Goal: Information Seeking & Learning: Find specific page/section

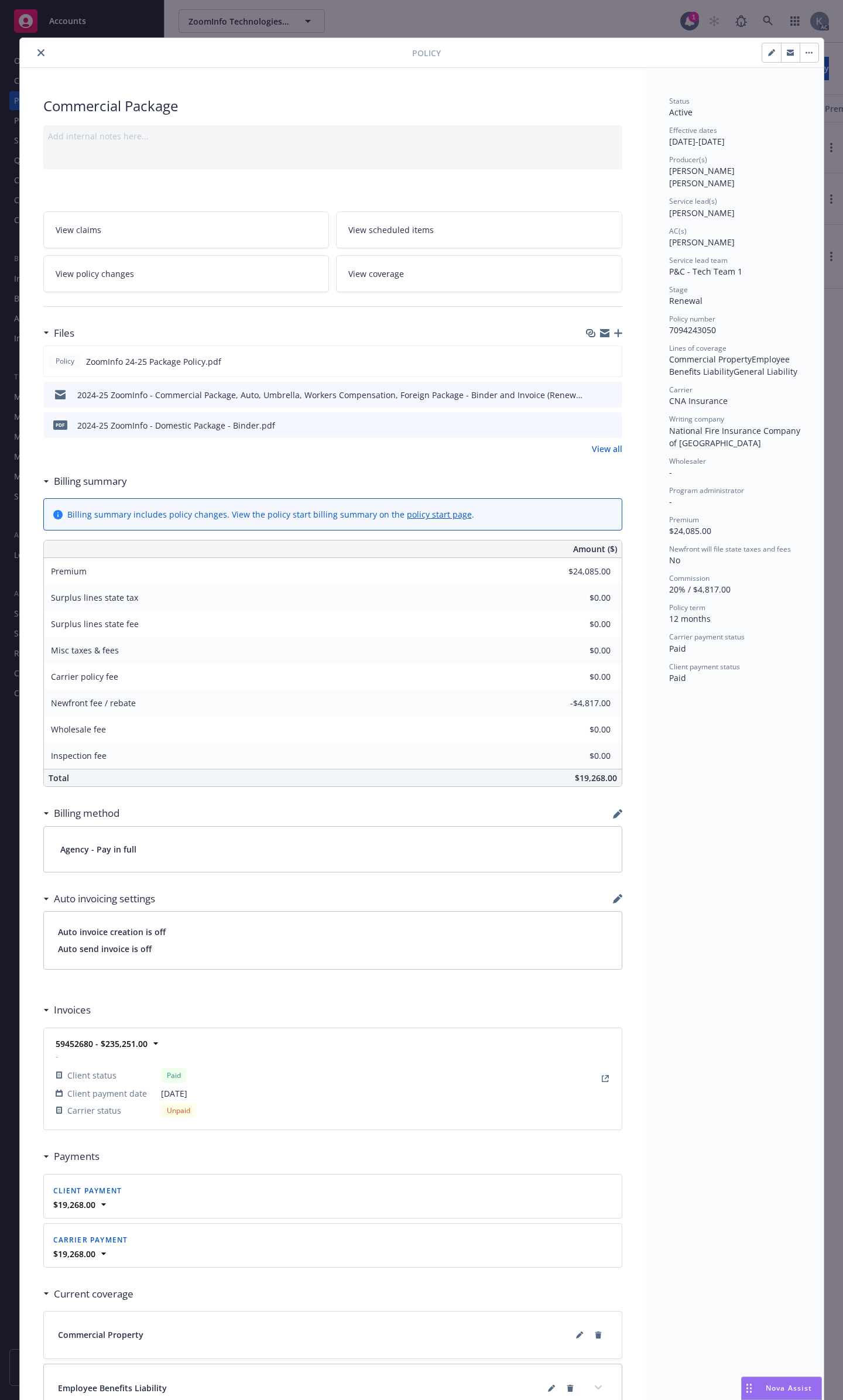
click at [37, 51] on icon "close" at bounding box center [41, 52] width 7 height 7
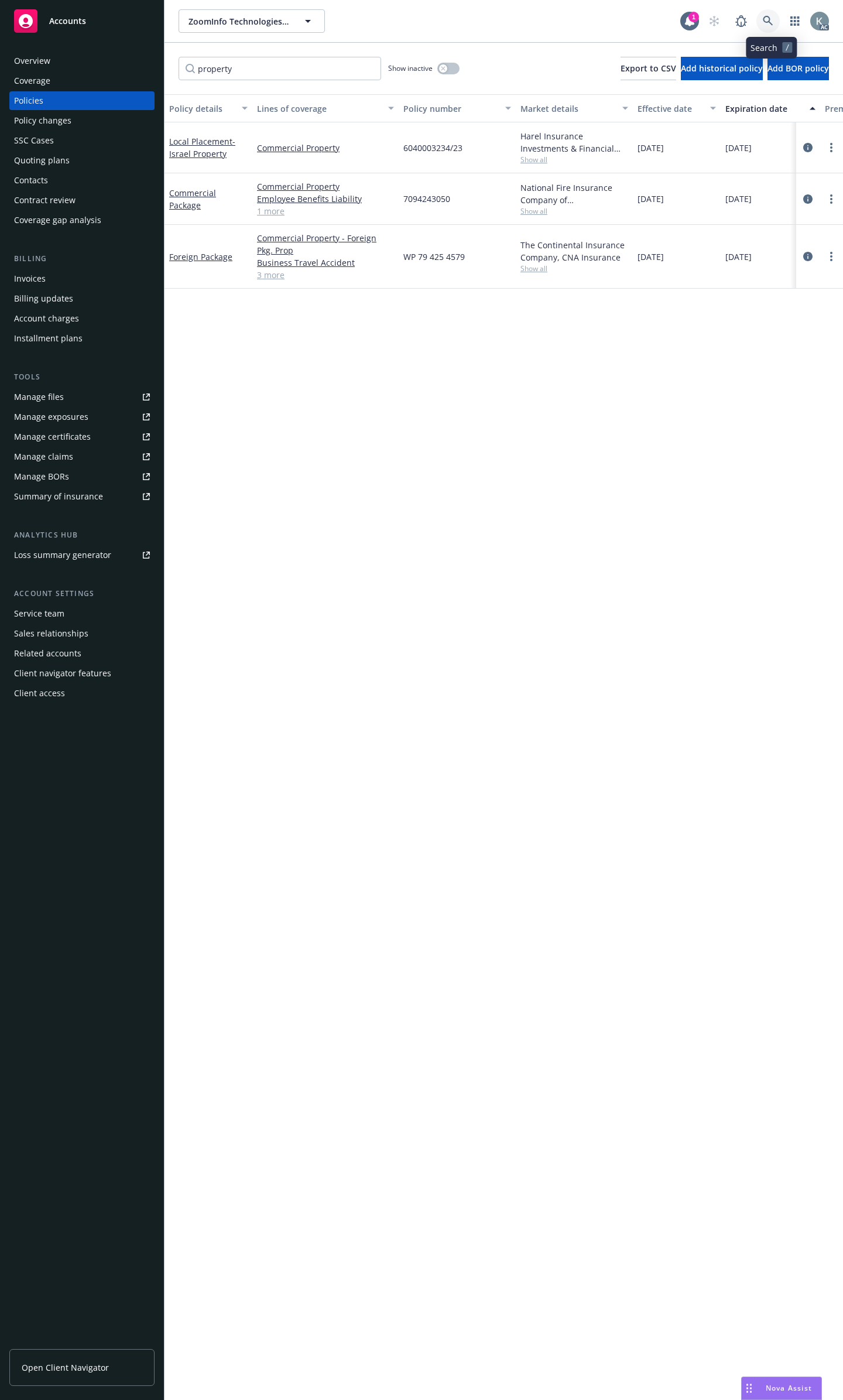
click at [768, 20] on icon at bounding box center [767, 20] width 10 height 10
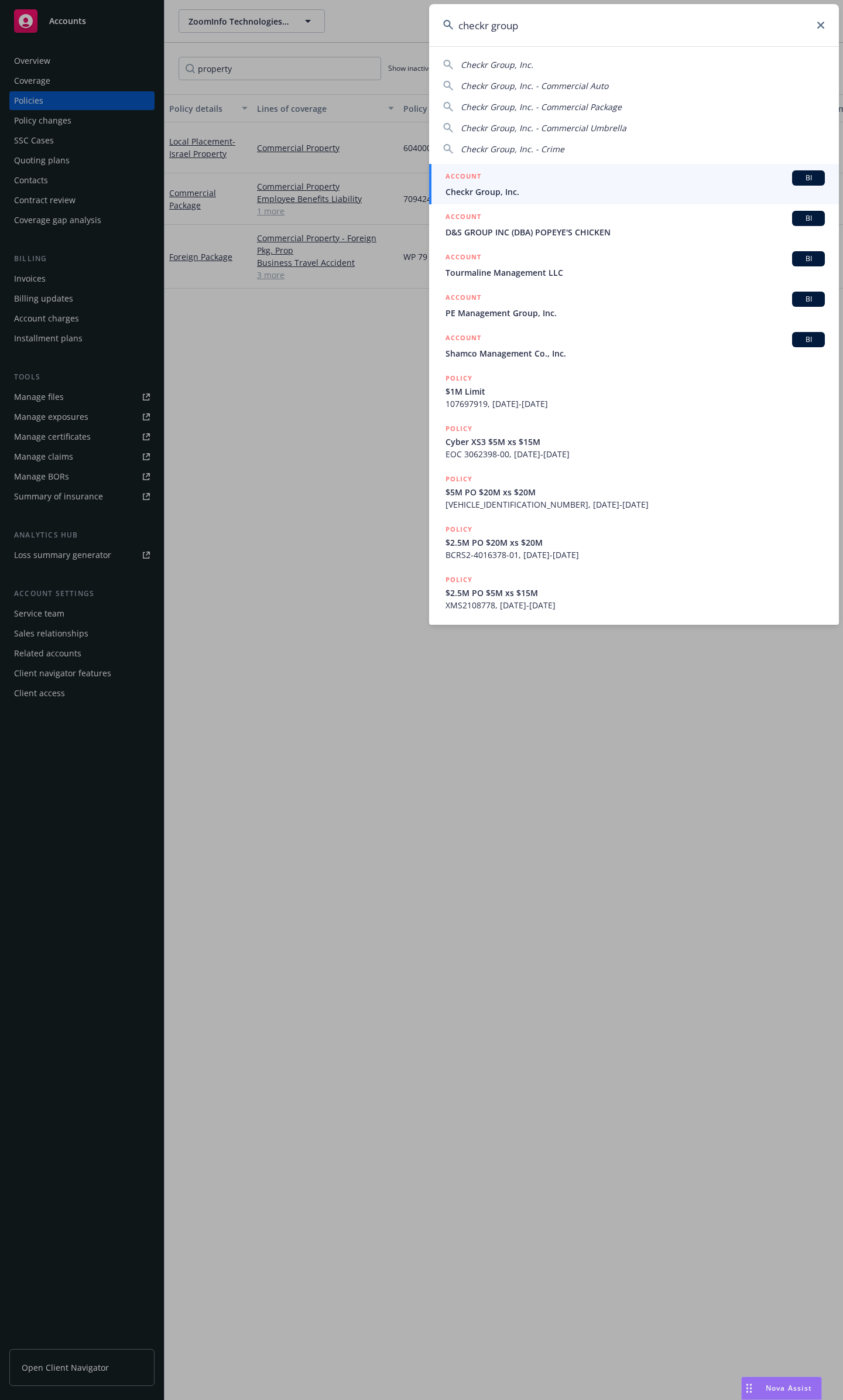
type input "checkr group"
click at [742, 172] on div "ACCOUNT BI" at bounding box center [636, 178] width 380 height 15
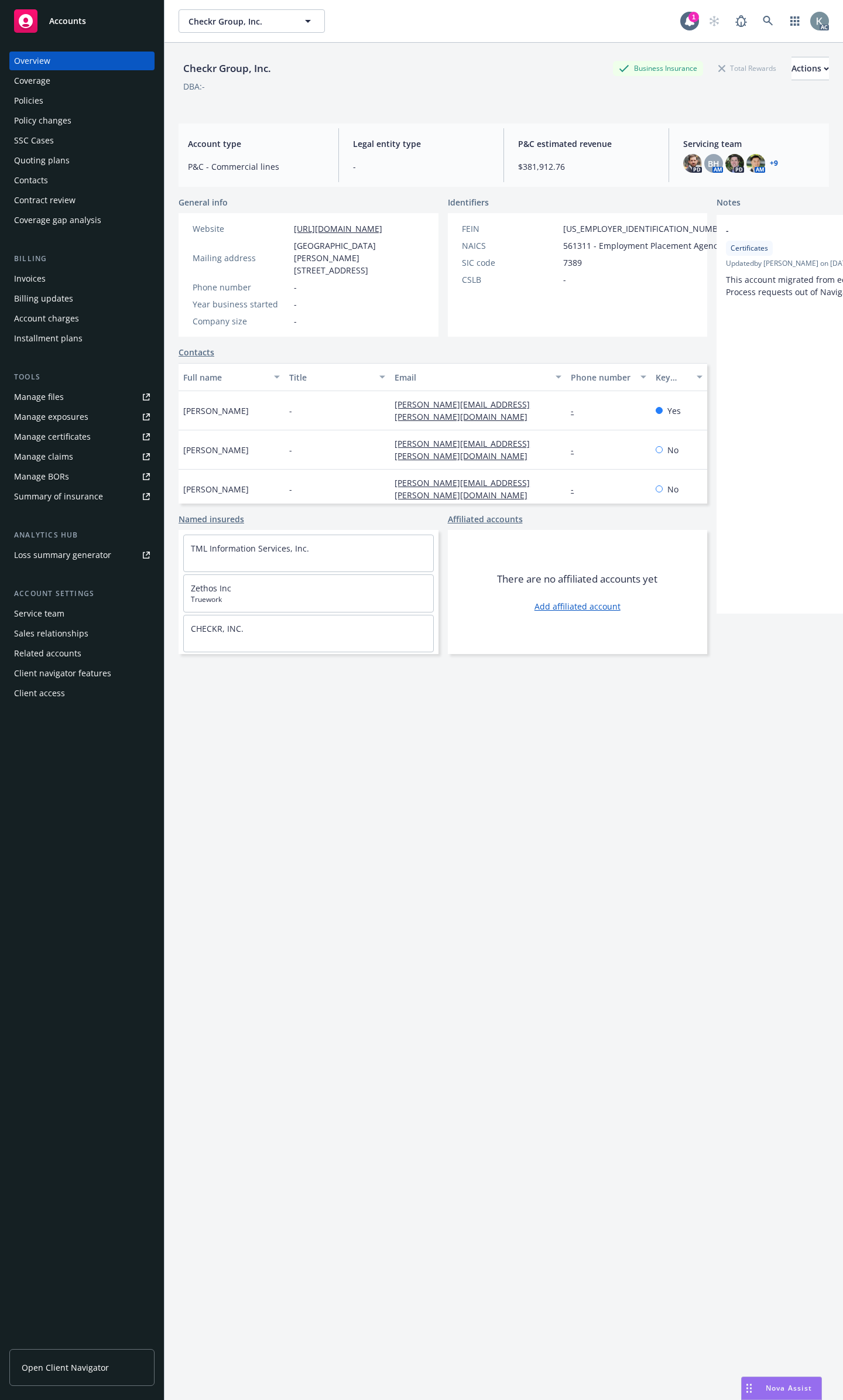
click at [104, 98] on div "Policies" at bounding box center [82, 101] width 136 height 19
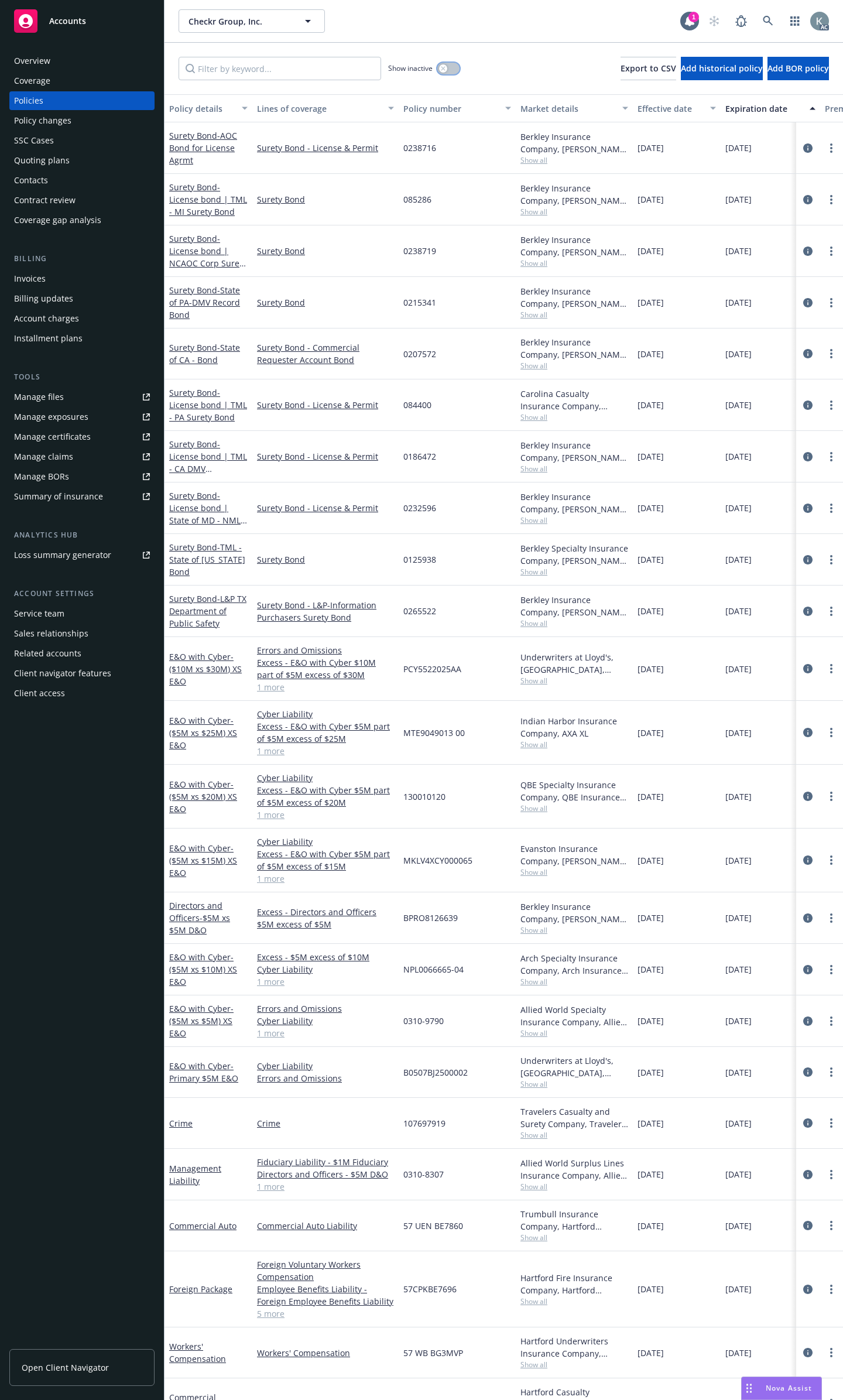
click at [449, 63] on button "button" at bounding box center [448, 68] width 23 height 11
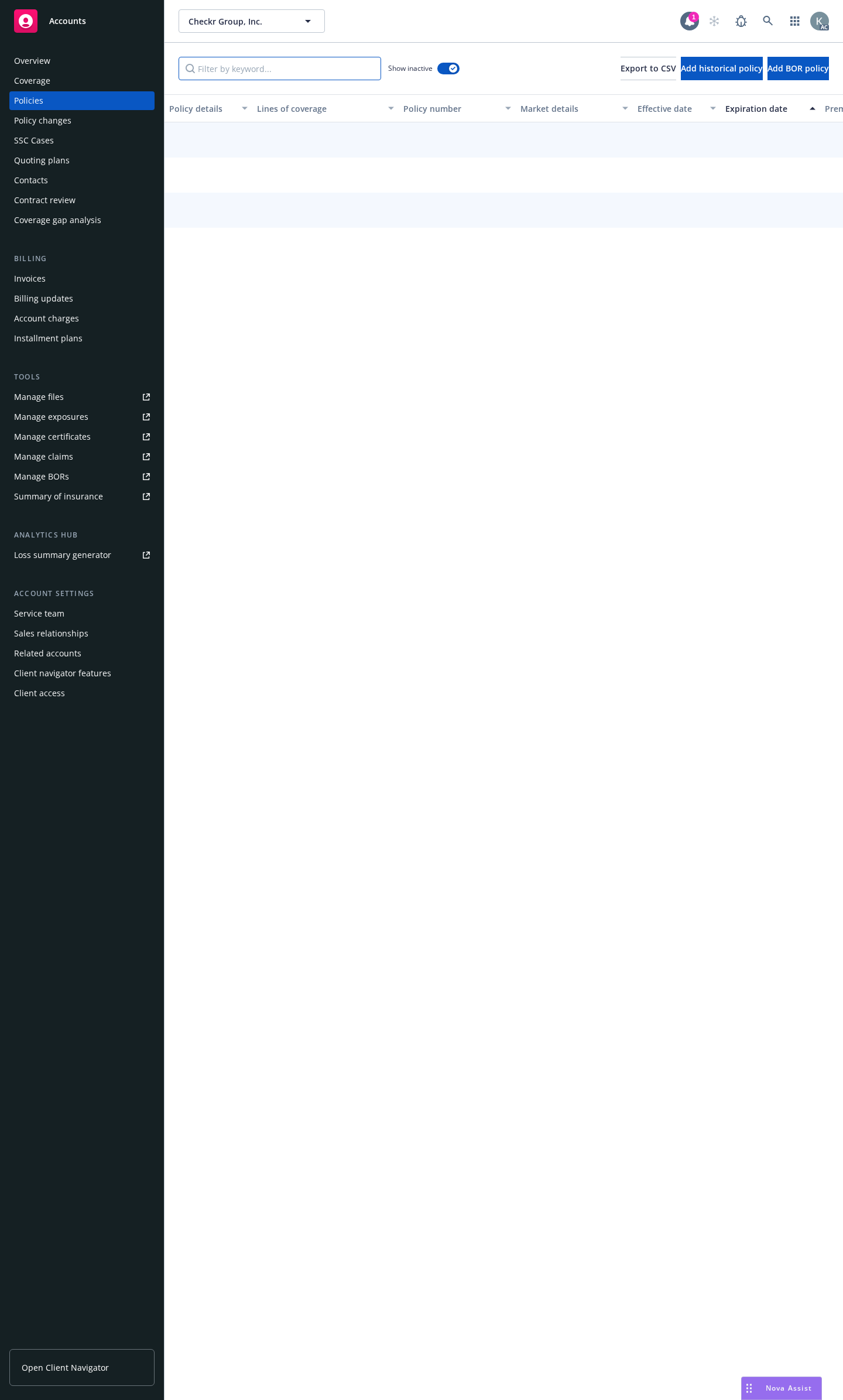
click at [333, 57] on input "Filter by keyword..." at bounding box center [280, 68] width 203 height 24
click at [333, 65] on input "Filter by keyword..." at bounding box center [280, 68] width 203 height 24
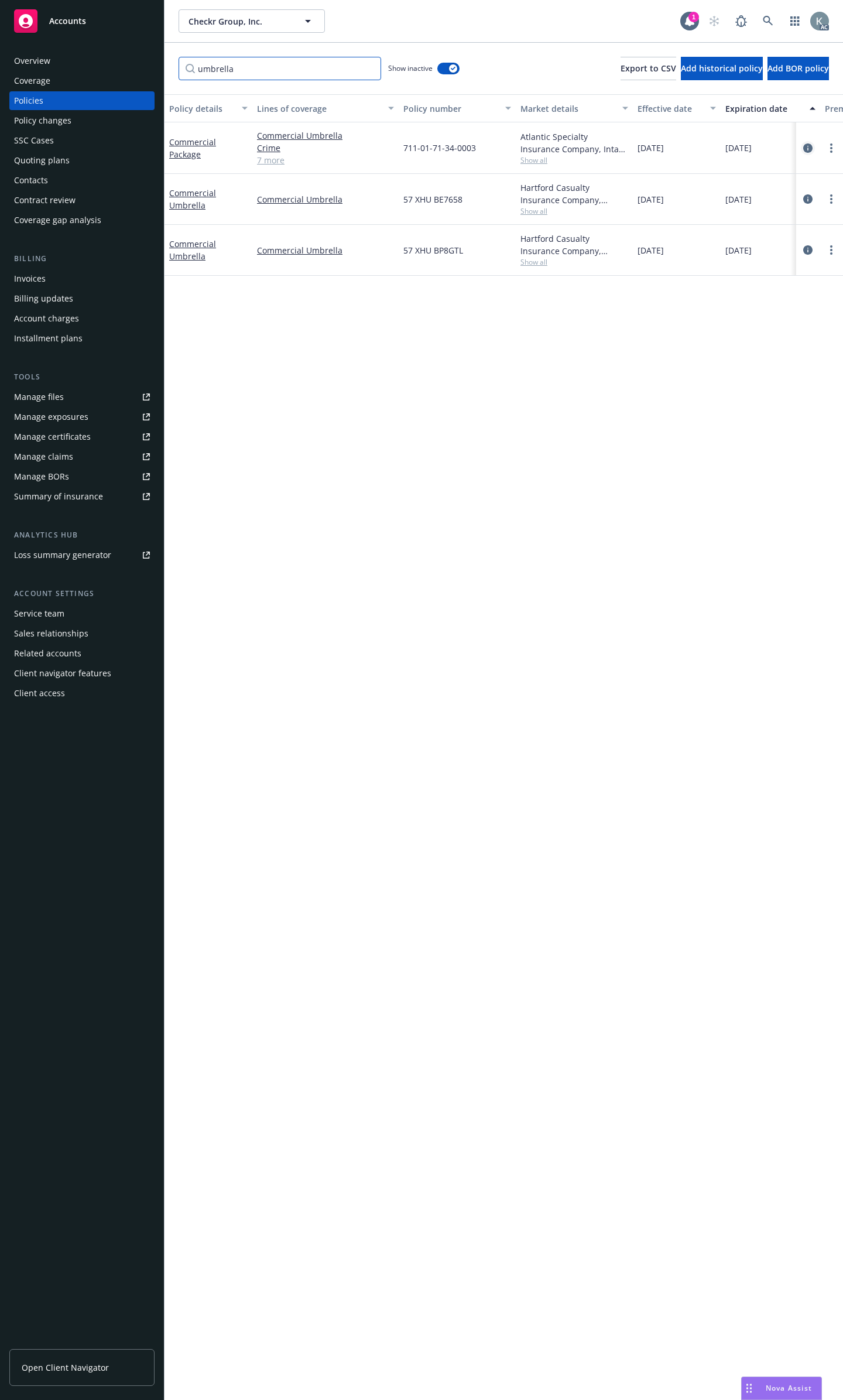
type input "umbrella"
click at [808, 144] on icon "circleInformation" at bounding box center [808, 148] width 10 height 10
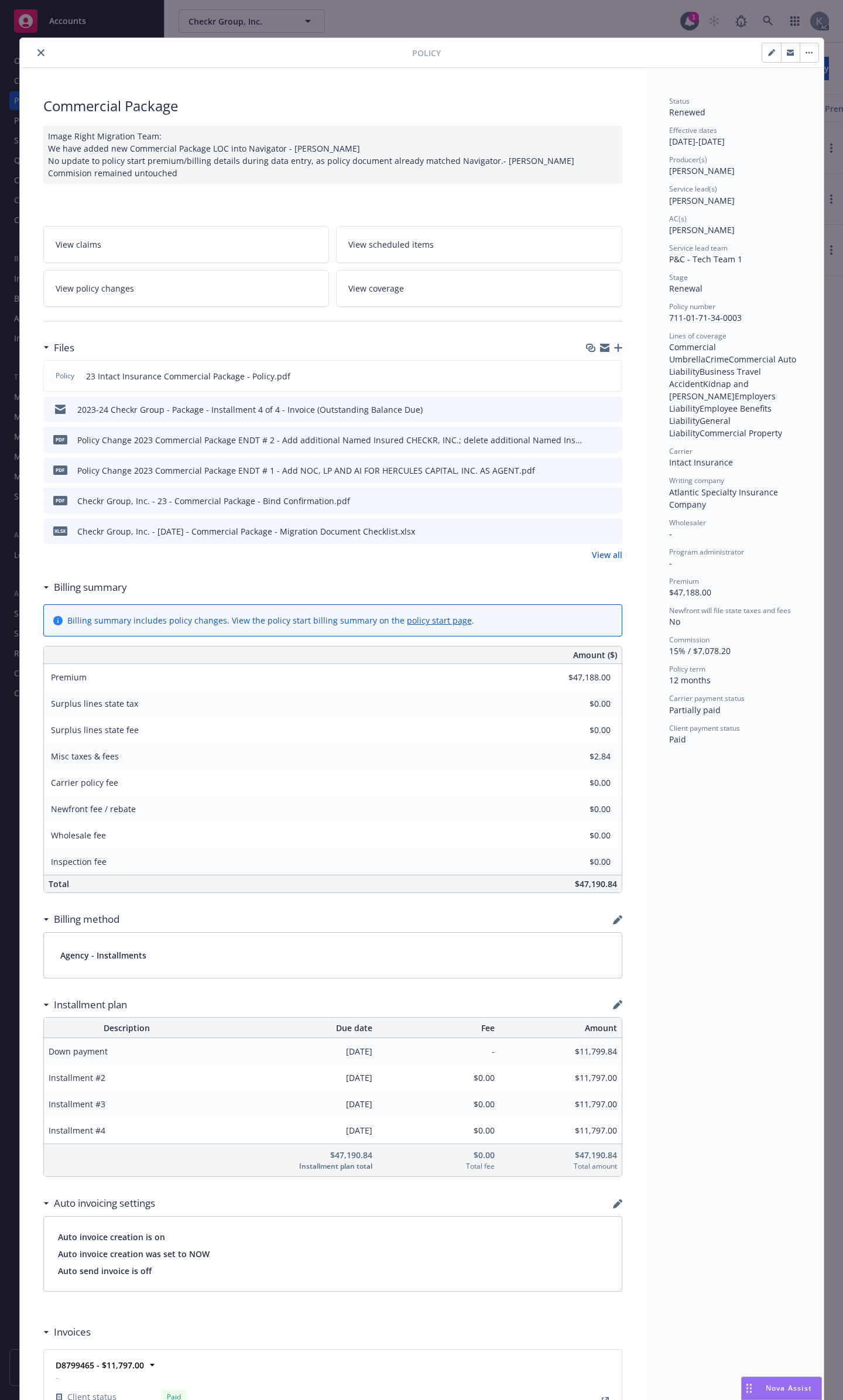
click at [37, 50] on icon "close" at bounding box center [41, 52] width 7 height 7
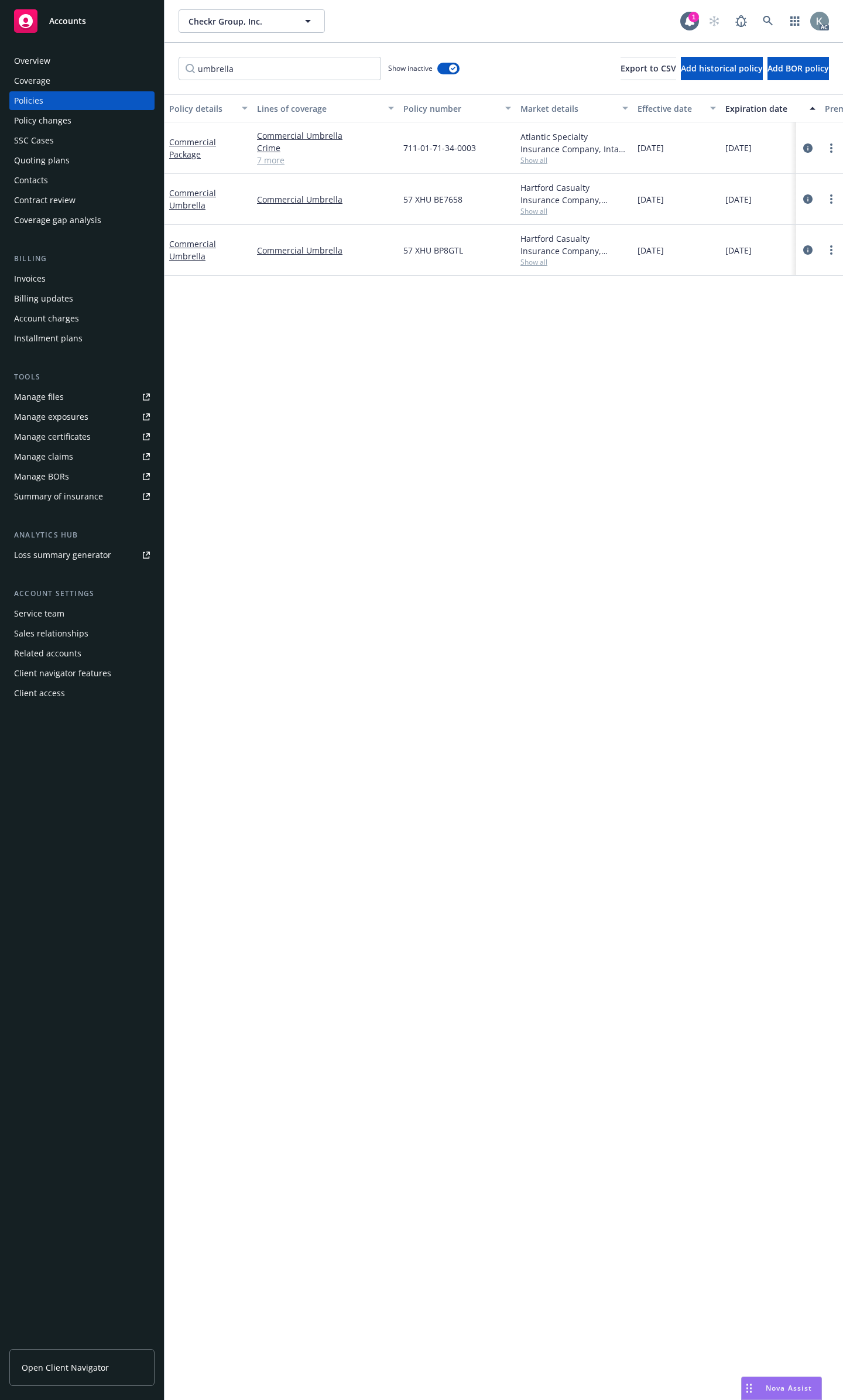
click at [280, 155] on link "7 more" at bounding box center [325, 160] width 137 height 12
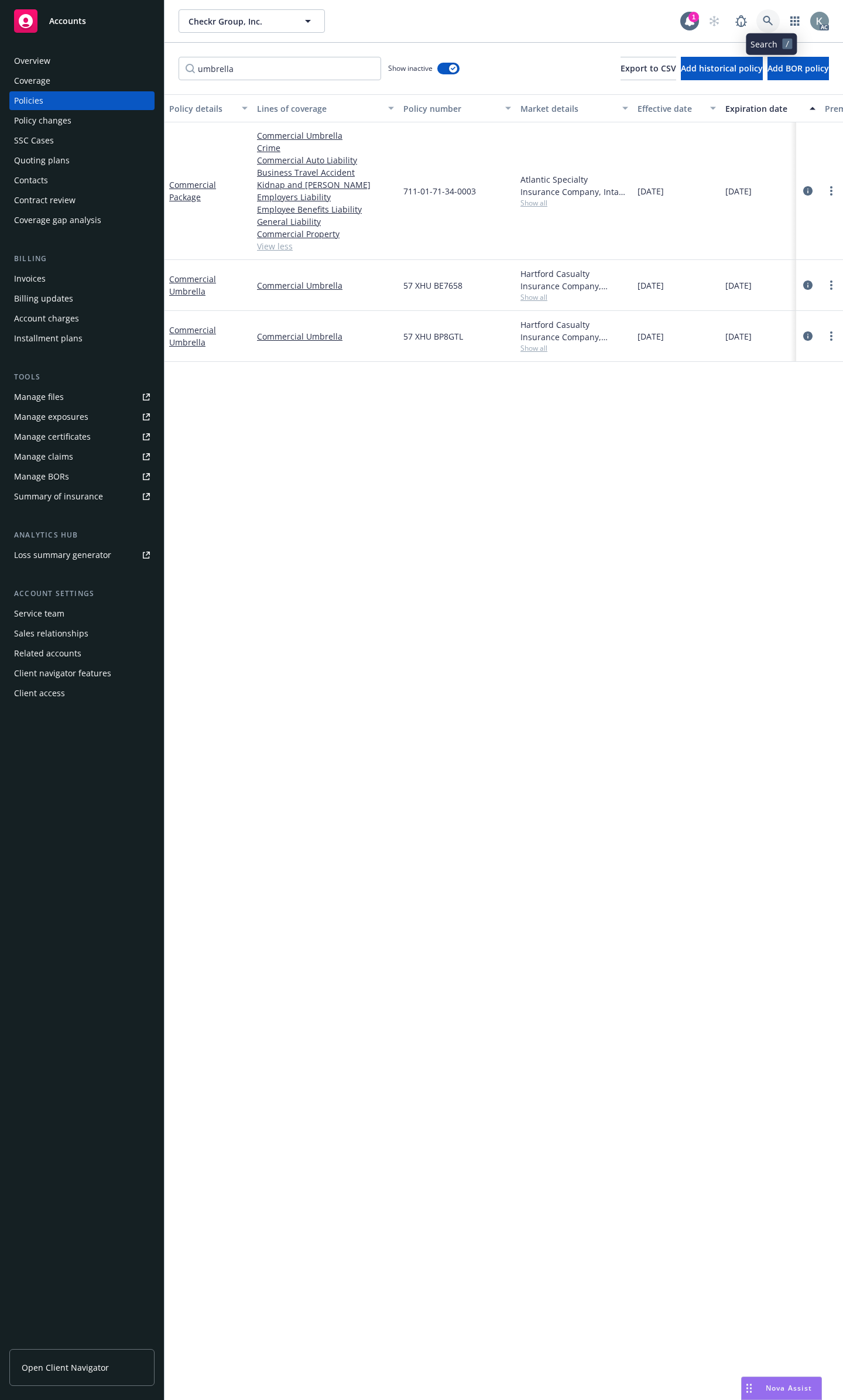
click at [772, 20] on icon at bounding box center [767, 20] width 10 height 10
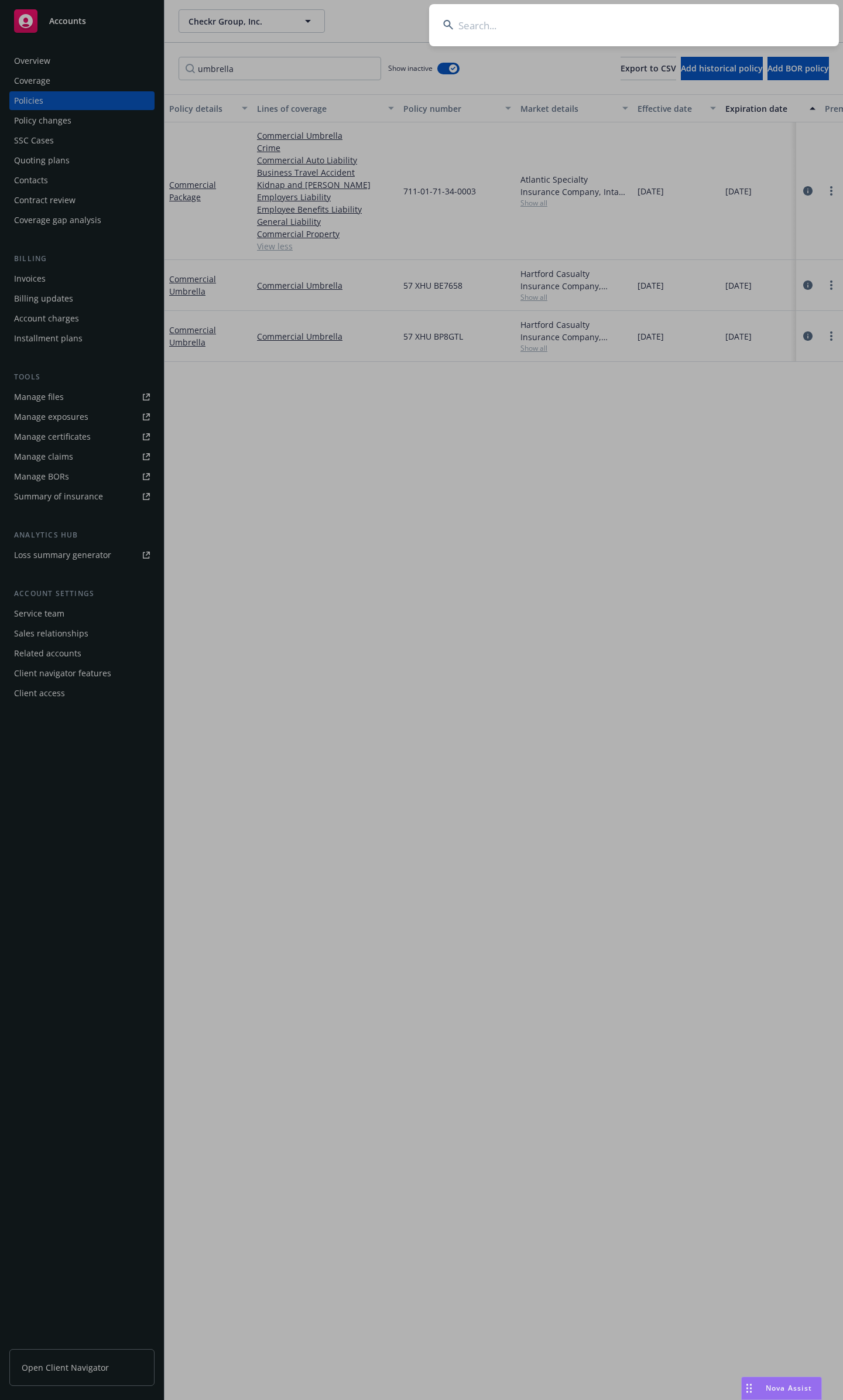
click at [597, 19] on input at bounding box center [634, 25] width 410 height 42
type input "biagi"
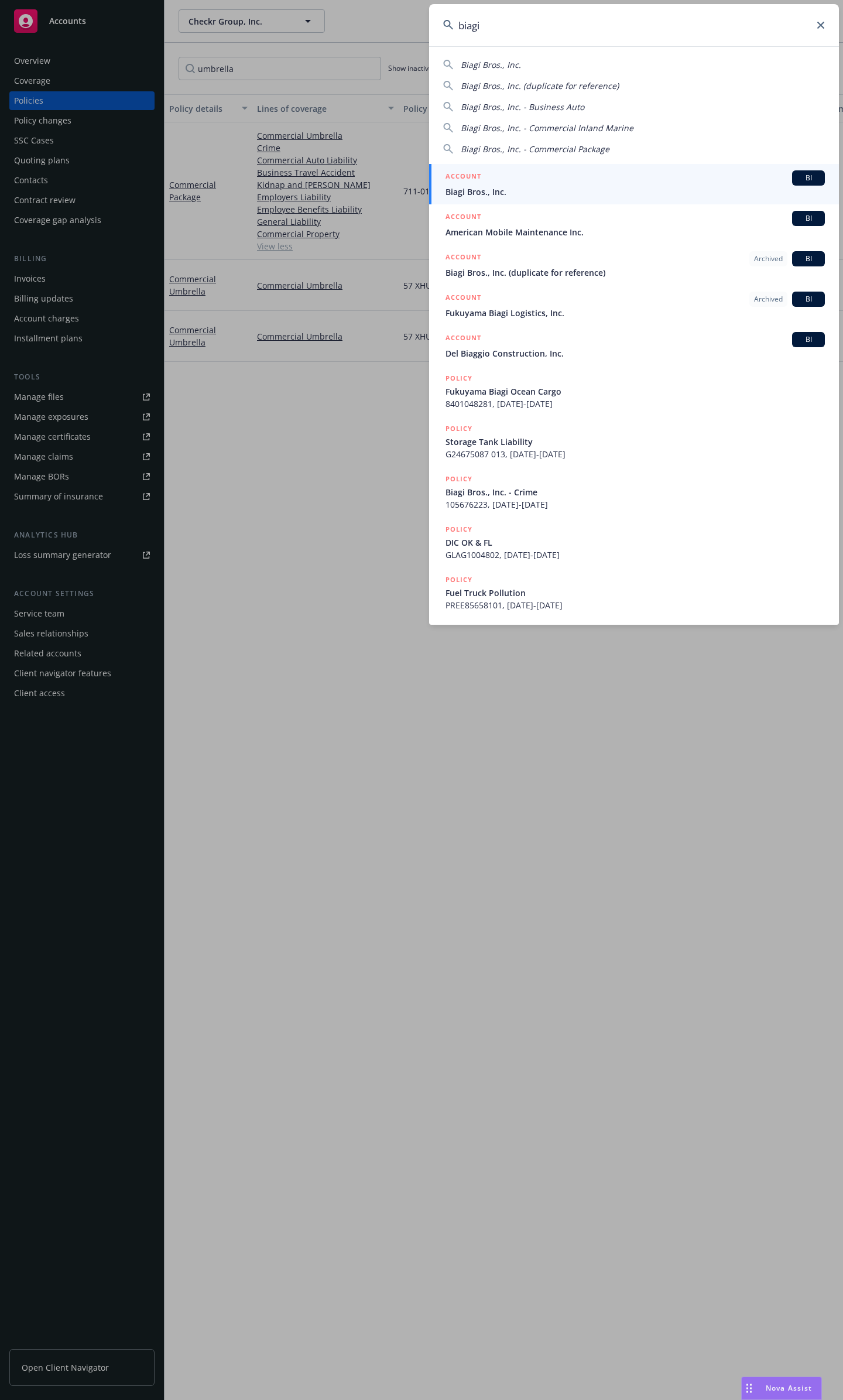
click at [561, 184] on div "ACCOUNT BI" at bounding box center [636, 178] width 380 height 15
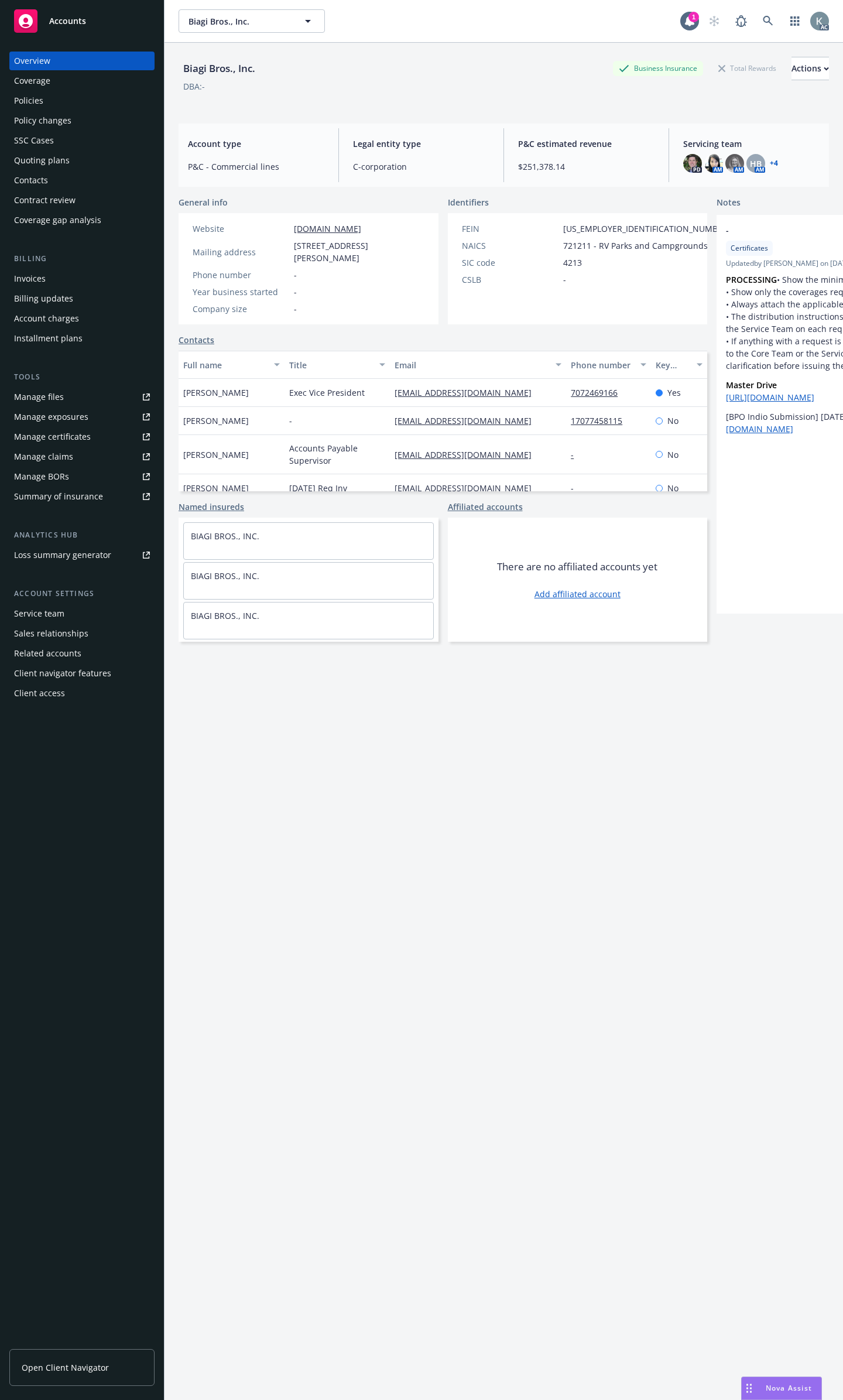
click at [71, 97] on div "Policies" at bounding box center [82, 101] width 136 height 19
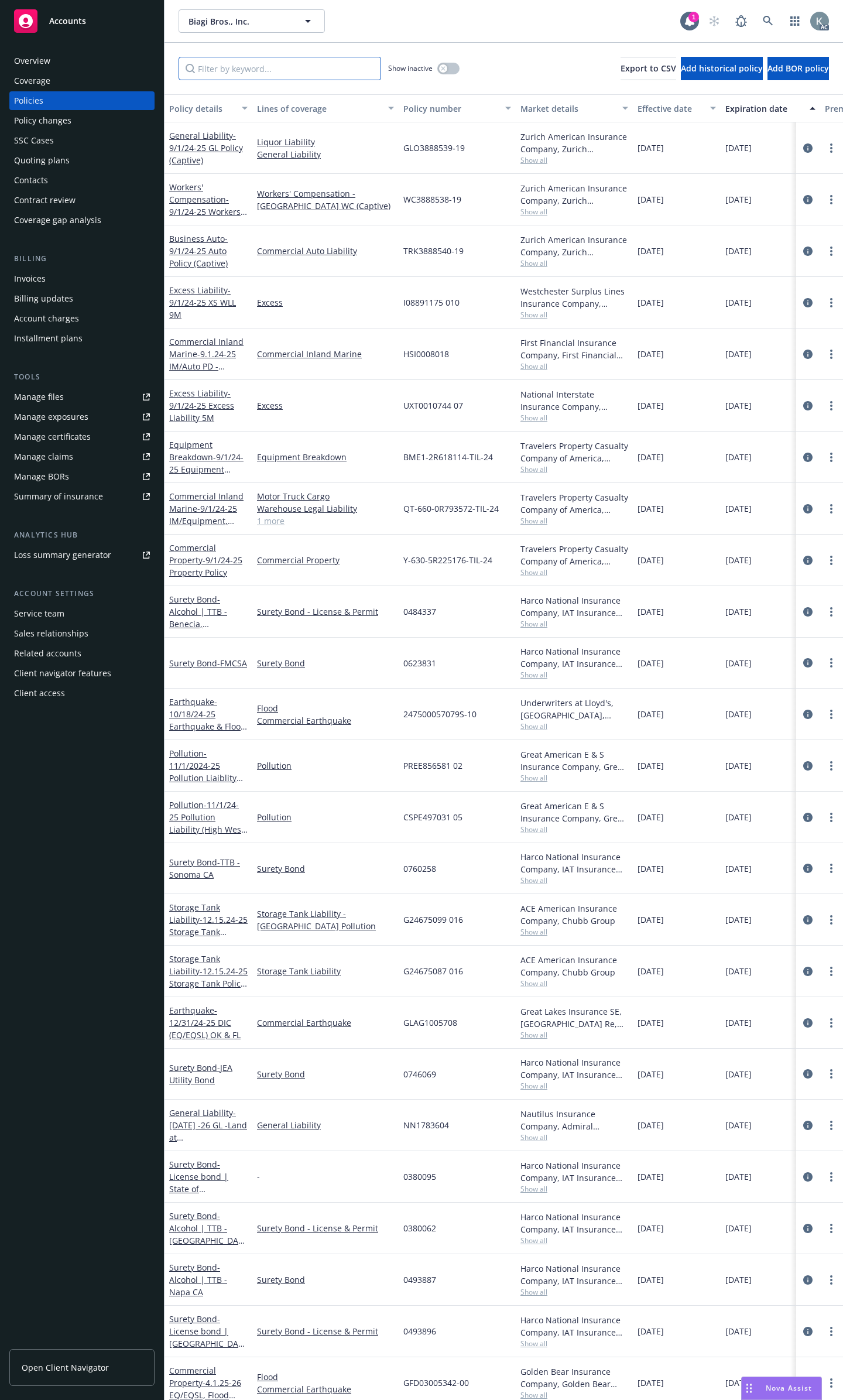
click at [233, 76] on input "Filter by keyword..." at bounding box center [280, 68] width 203 height 24
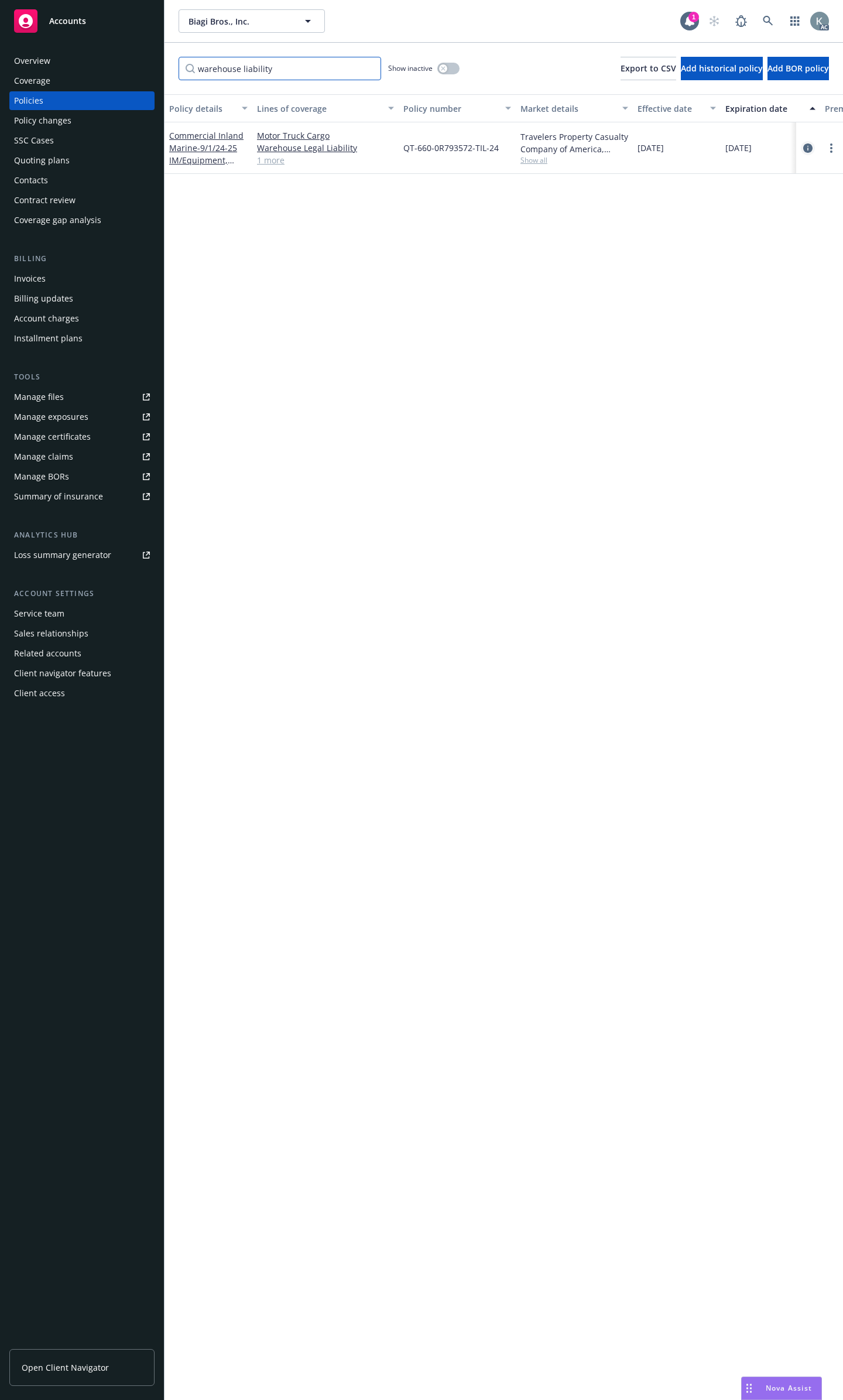
type input "warehouse liability"
click at [807, 144] on icon "circleInformation" at bounding box center [808, 148] width 10 height 10
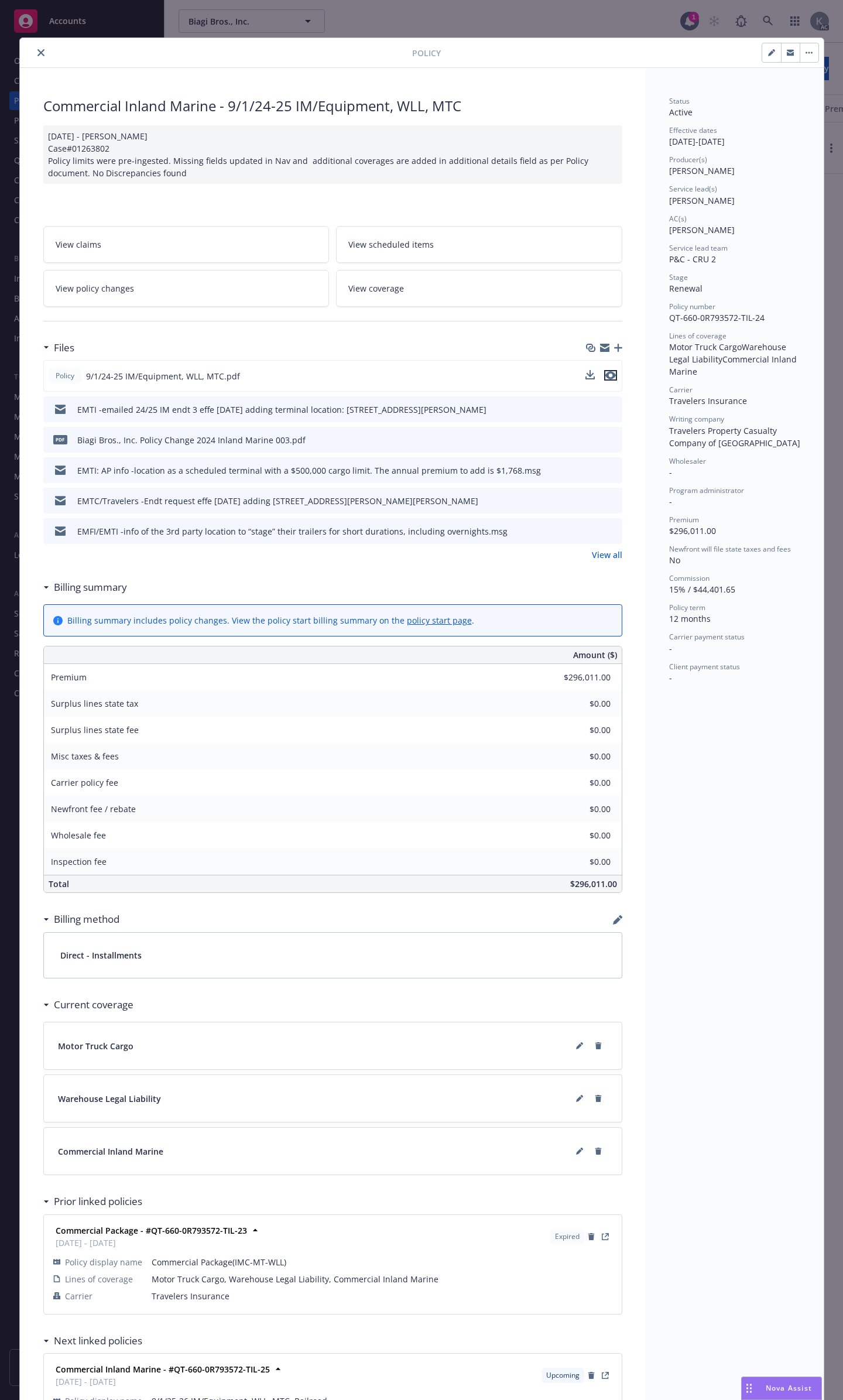
click at [609, 371] on icon "preview file" at bounding box center [610, 374] width 10 height 8
click at [37, 52] on icon "close" at bounding box center [41, 52] width 7 height 7
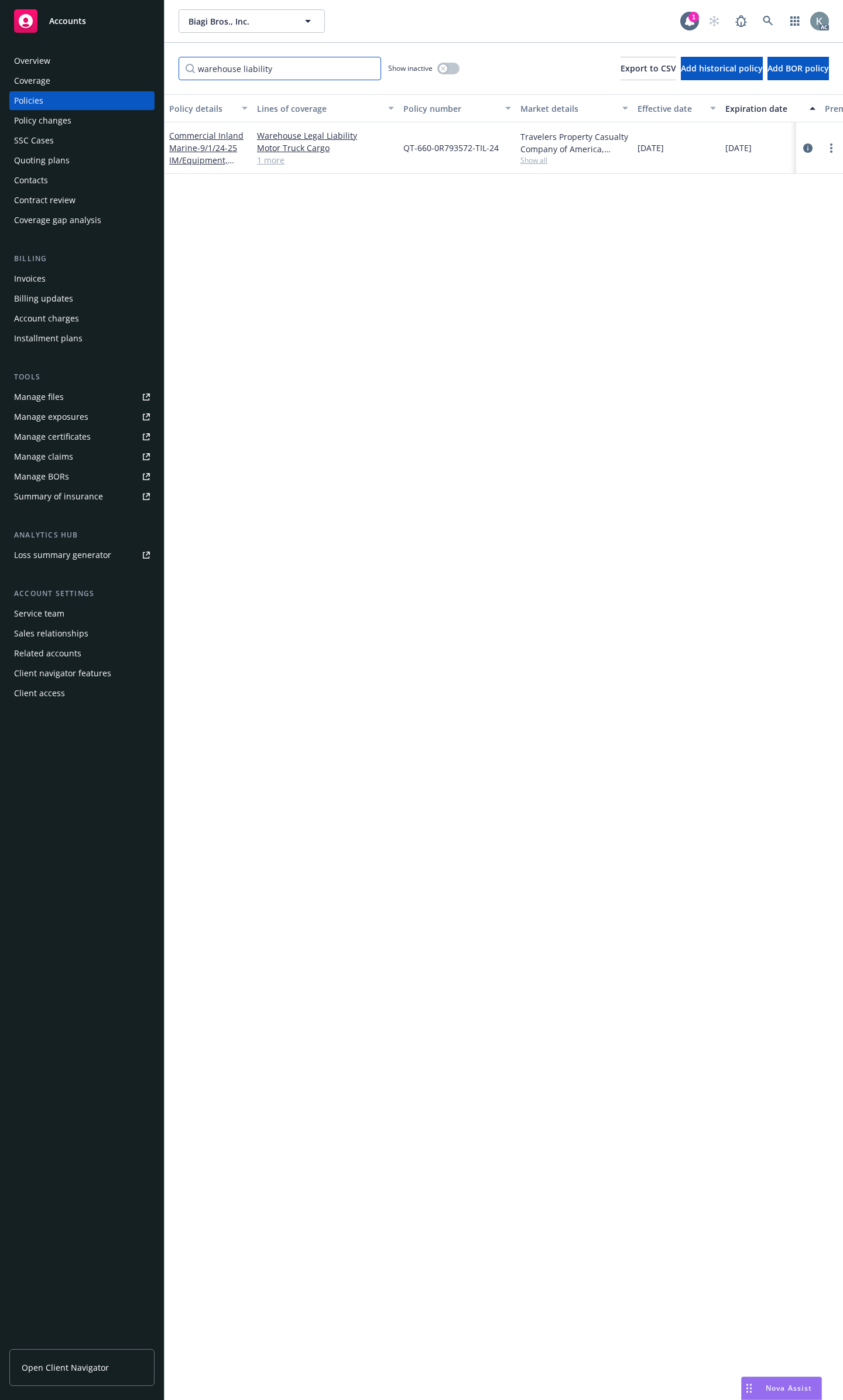
click at [363, 64] on input "warehouse liability" at bounding box center [280, 68] width 203 height 24
click at [369, 64] on input "warehouse liability" at bounding box center [280, 68] width 203 height 24
type input "profess"
click at [807, 144] on icon "circleInformation" at bounding box center [808, 148] width 10 height 10
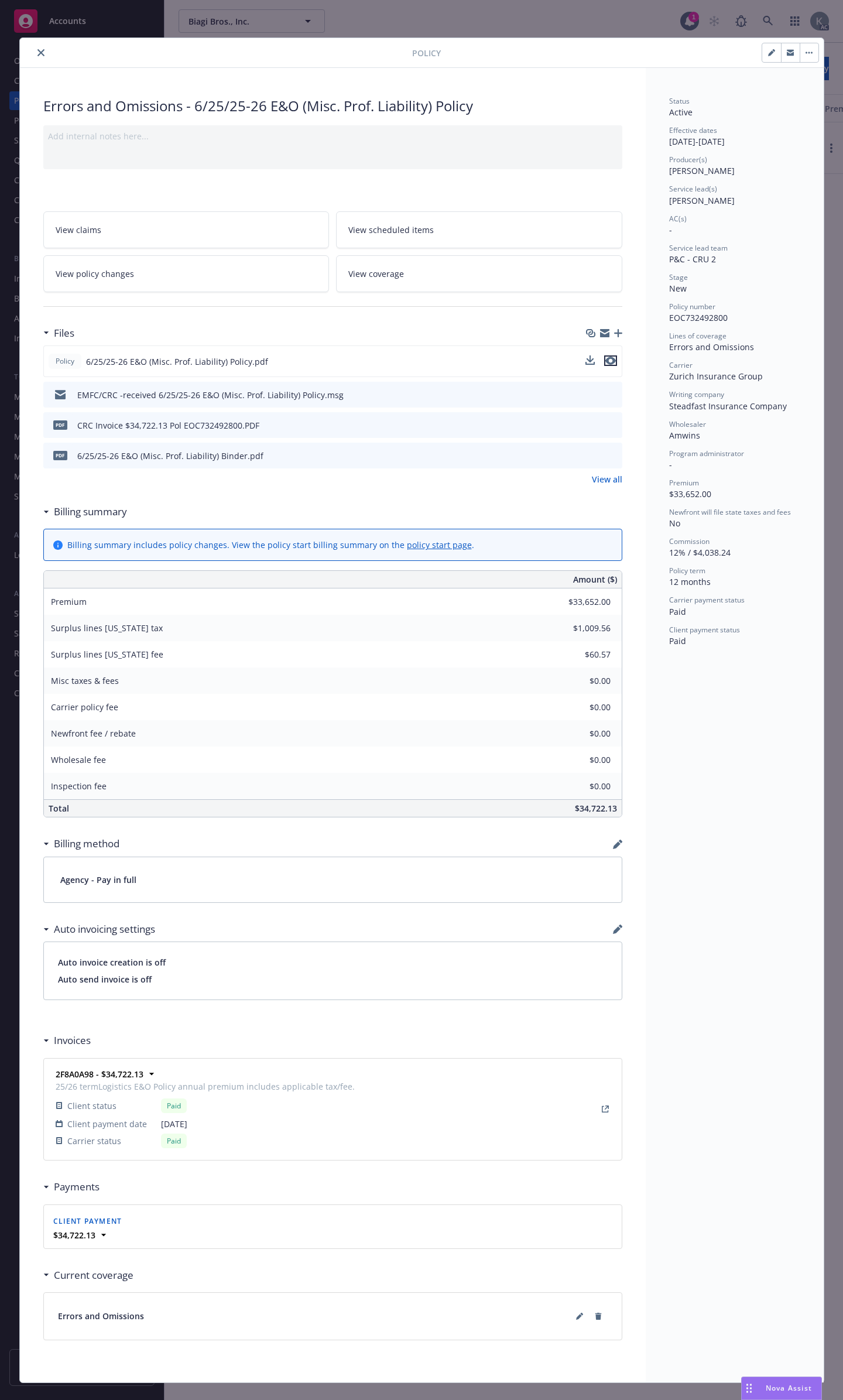
click at [616, 357] on icon "preview file" at bounding box center [610, 360] width 10 height 8
click at [41, 49] on icon "close" at bounding box center [41, 52] width 7 height 7
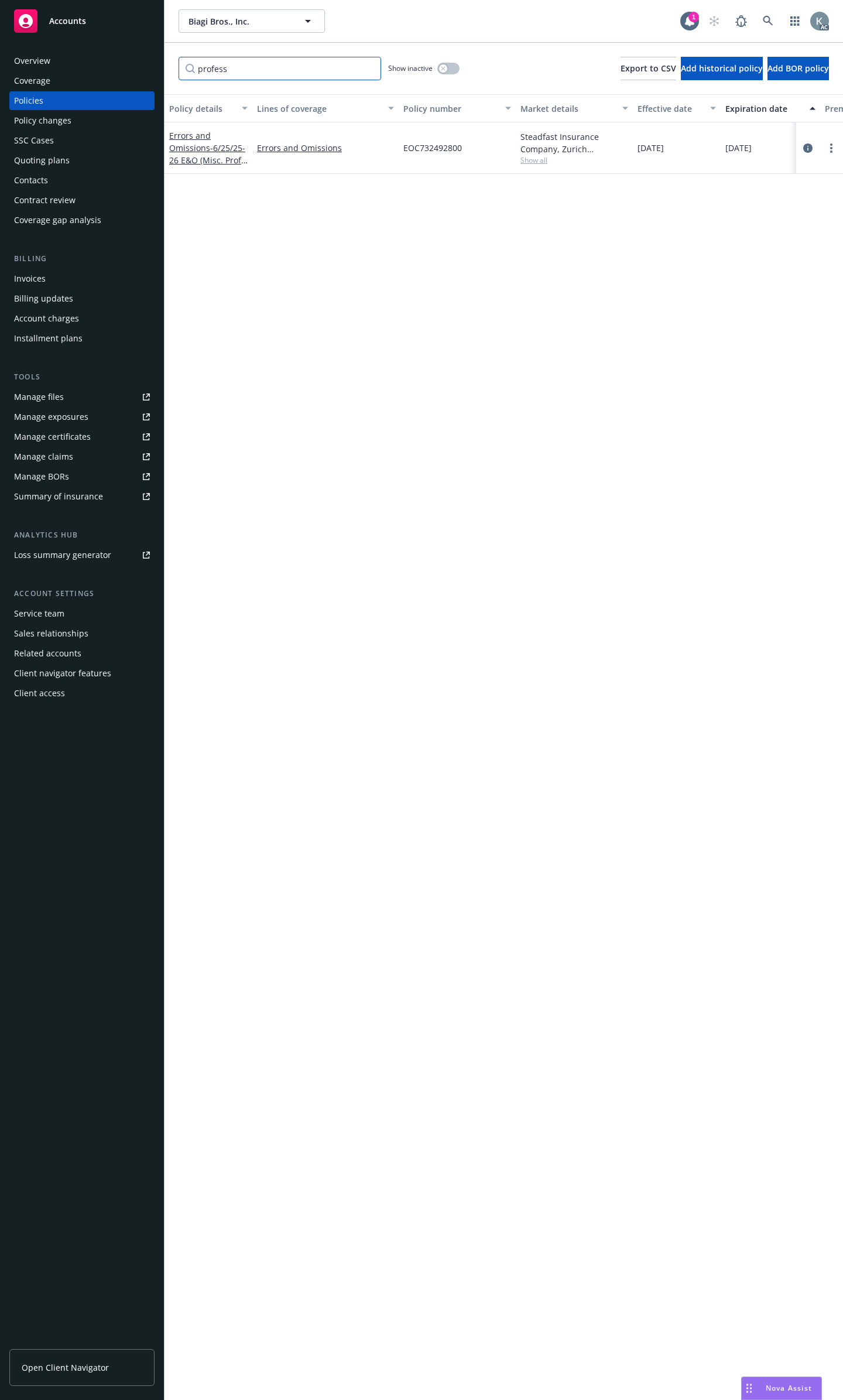
click at [332, 63] on input "profess" at bounding box center [280, 68] width 203 height 24
click at [369, 65] on input "profess" at bounding box center [280, 68] width 203 height 24
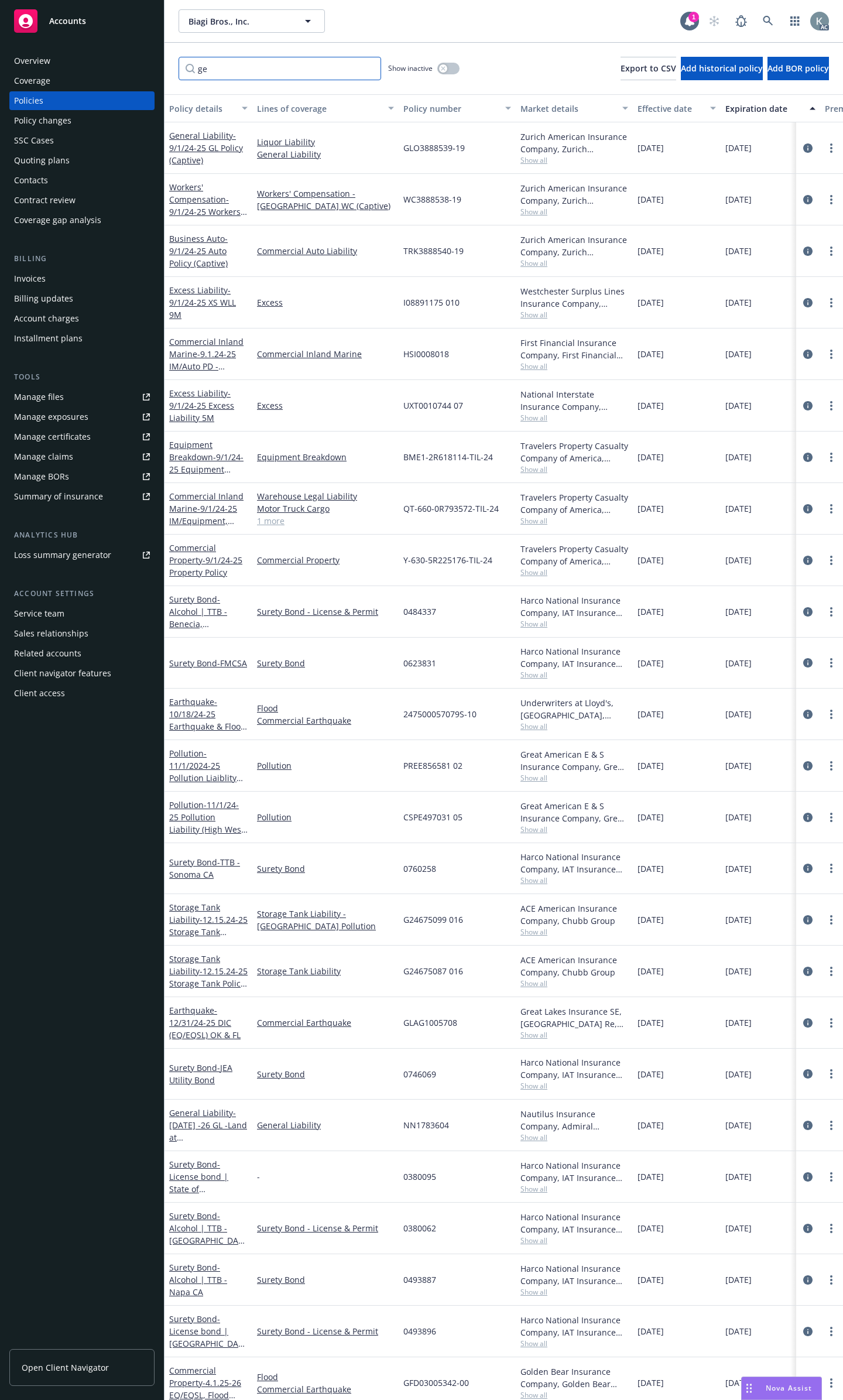
type input "g"
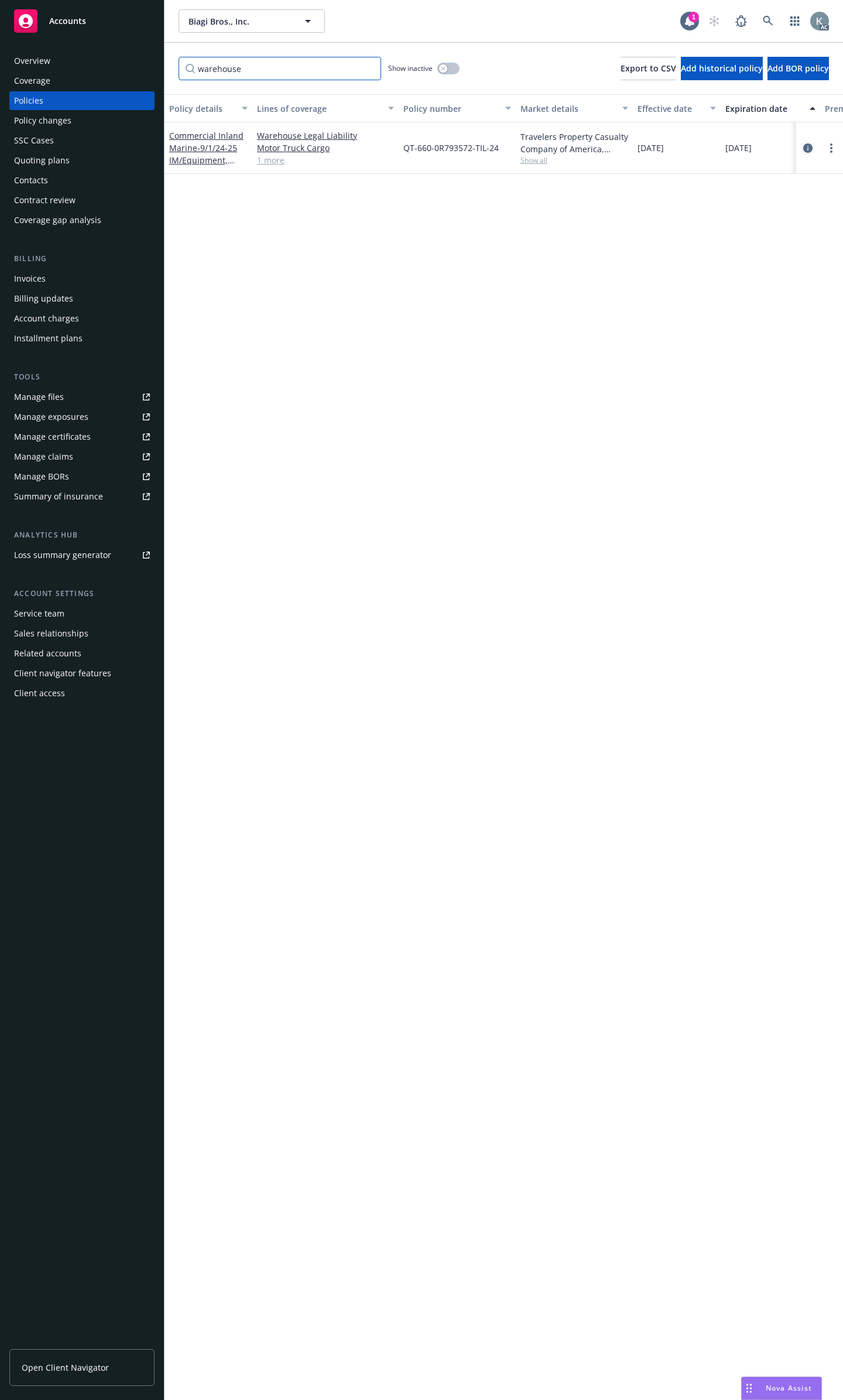
type input "warehouse"
click at [807, 144] on icon "circleInformation" at bounding box center [808, 148] width 10 height 10
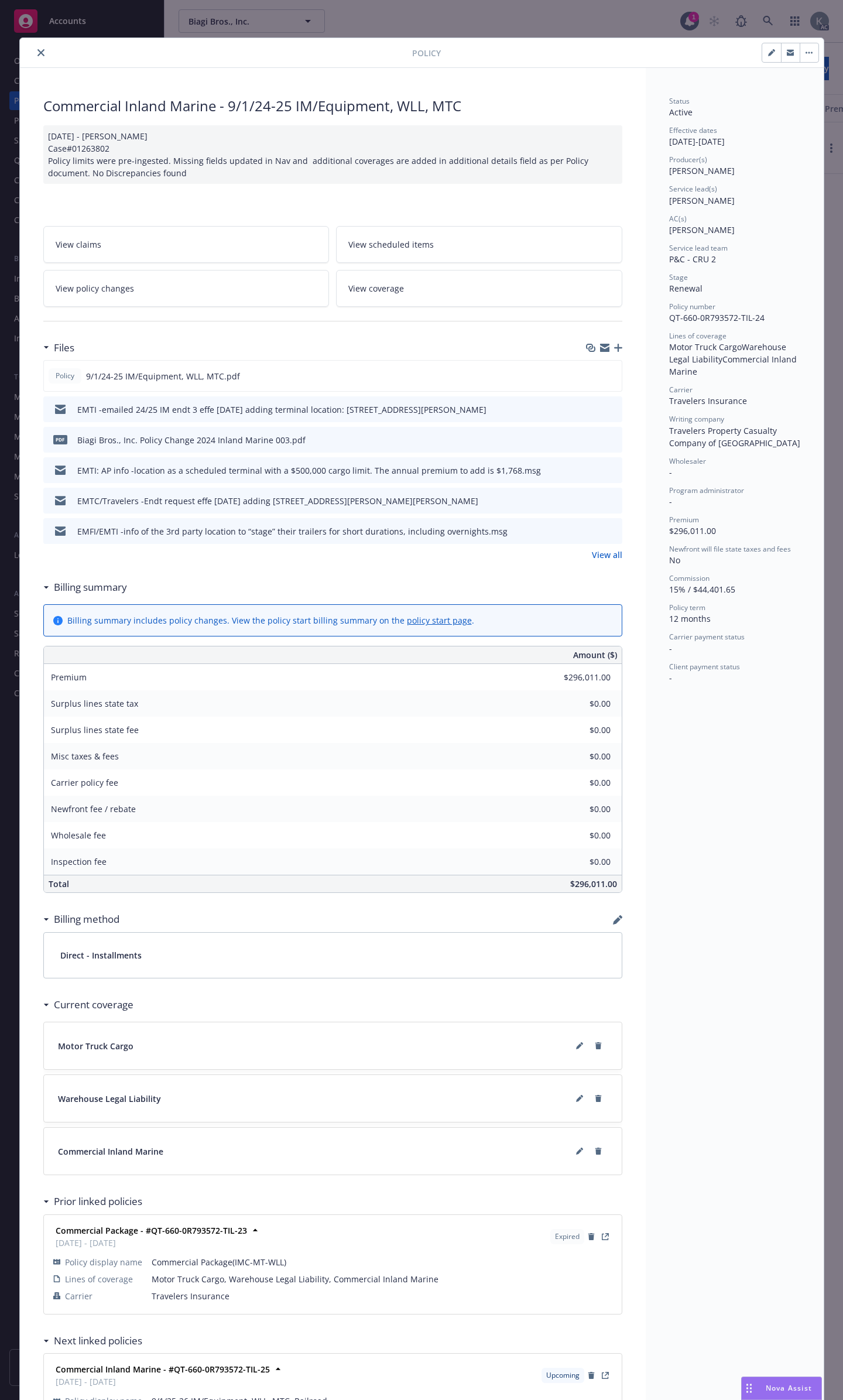
scroll to position [28, 0]
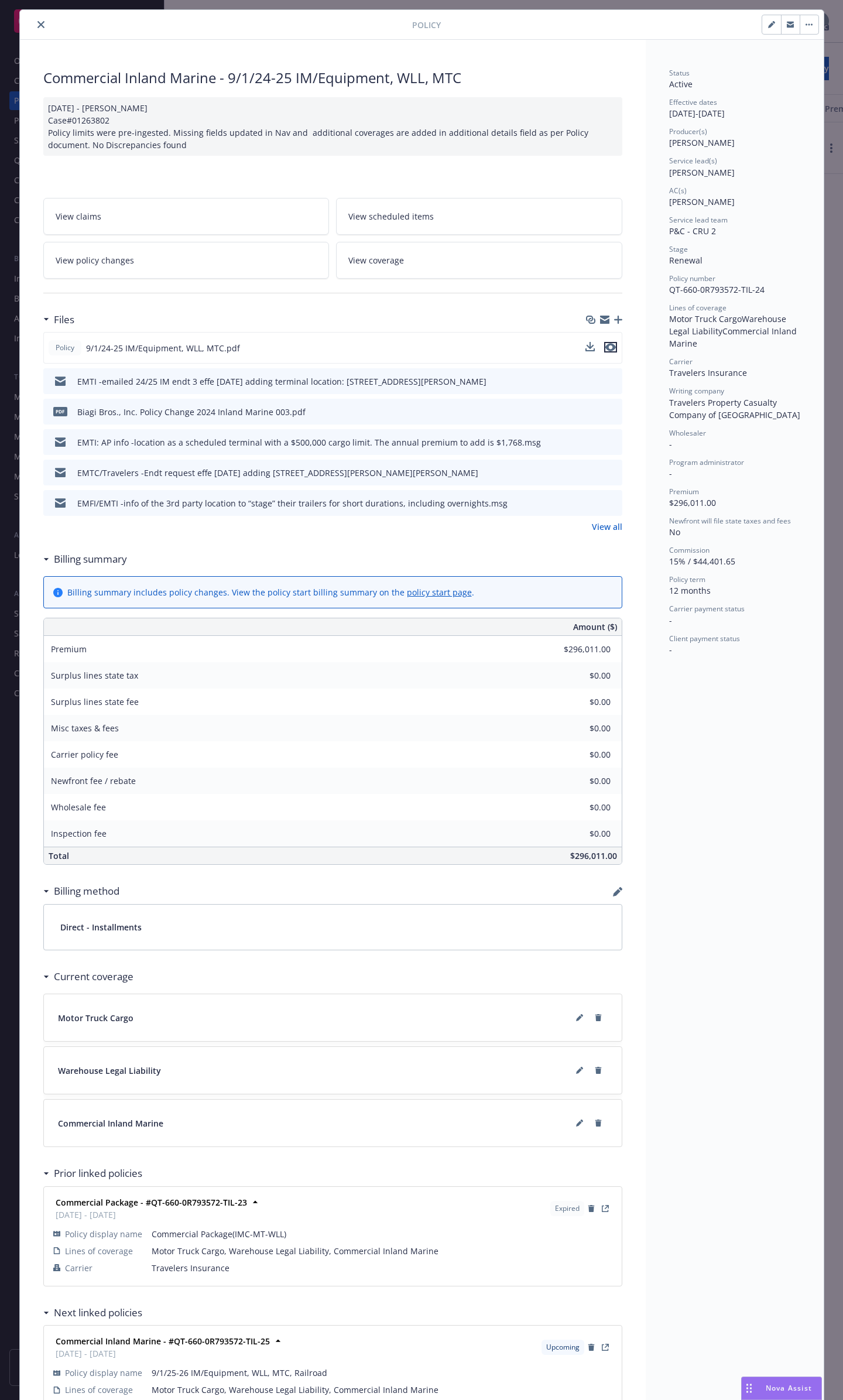
click at [611, 343] on icon "preview file" at bounding box center [610, 347] width 10 height 8
